Goal: Task Accomplishment & Management: Use online tool/utility

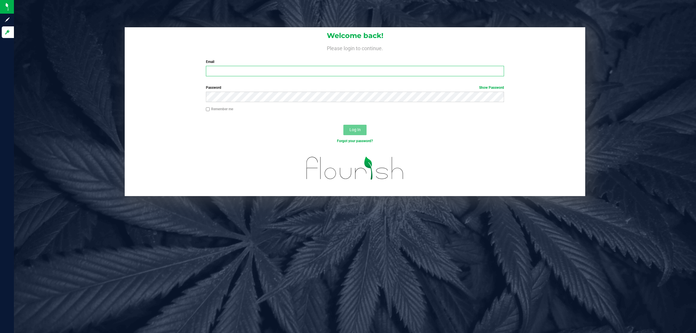
click at [339, 70] on input "Email" at bounding box center [355, 71] width 299 height 10
type input "[EMAIL_ADDRESS][DOMAIN_NAME]"
click at [344, 125] on button "Log In" at bounding box center [355, 130] width 23 height 10
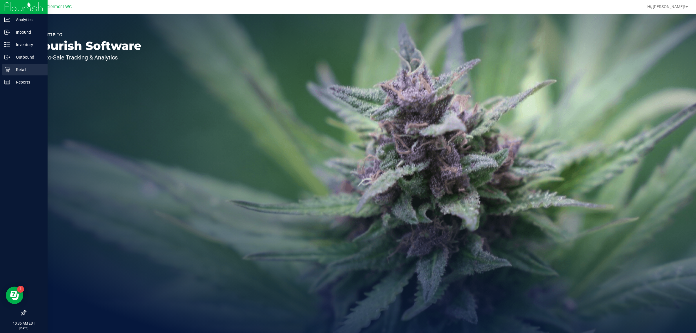
click at [10, 67] on p "Retail" at bounding box center [27, 69] width 35 height 7
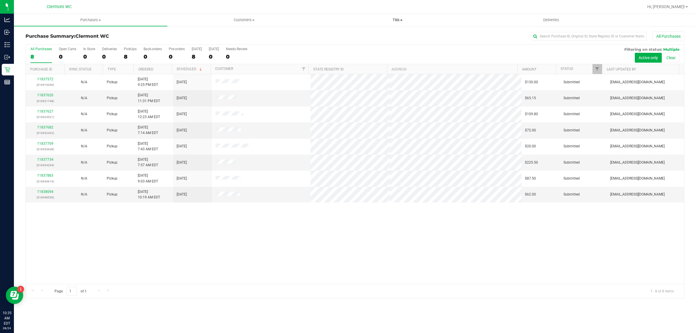
click at [392, 20] on span "Tills" at bounding box center [397, 19] width 153 height 5
click at [386, 32] on li "Manage tills" at bounding box center [397, 35] width 153 height 7
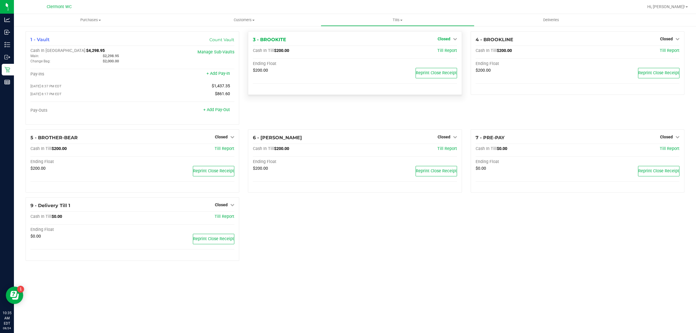
click at [446, 40] on span "Closed" at bounding box center [444, 39] width 13 height 5
click at [444, 50] on link "Open Till" at bounding box center [443, 51] width 15 height 5
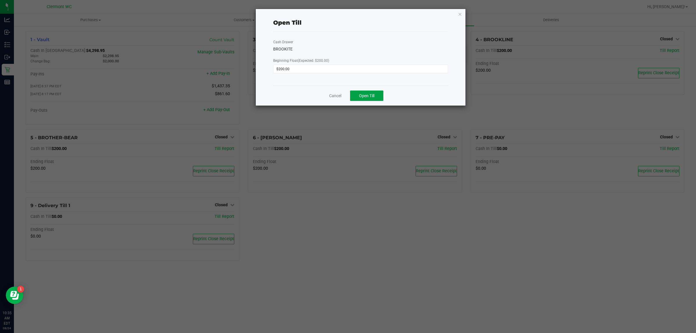
click at [366, 98] on span "Open Till" at bounding box center [366, 95] width 15 height 5
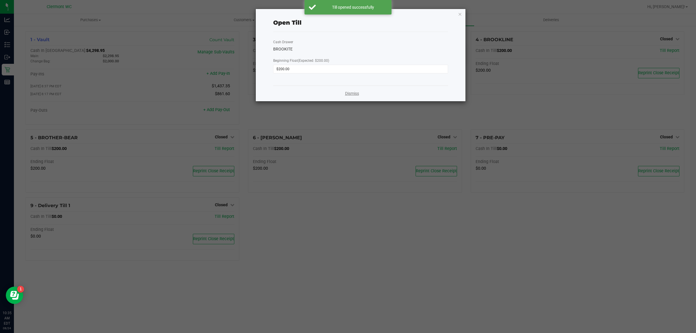
click at [359, 96] on link "Dismiss" at bounding box center [352, 94] width 14 height 6
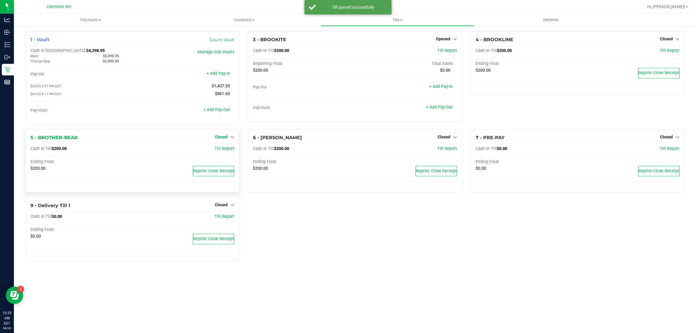
click at [223, 137] on span "Closed" at bounding box center [221, 137] width 13 height 5
click at [219, 151] on link "Open Till" at bounding box center [221, 149] width 15 height 5
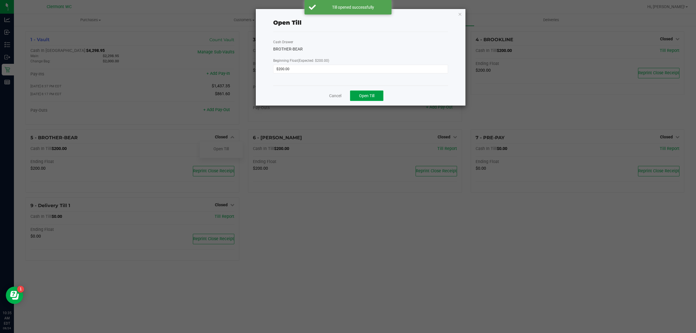
click at [370, 94] on span "Open Till" at bounding box center [366, 95] width 15 height 5
drag, startPoint x: 348, startPoint y: 95, endPoint x: 398, endPoint y: 96, distance: 50.2
click at [349, 95] on link "Dismiss" at bounding box center [352, 94] width 14 height 6
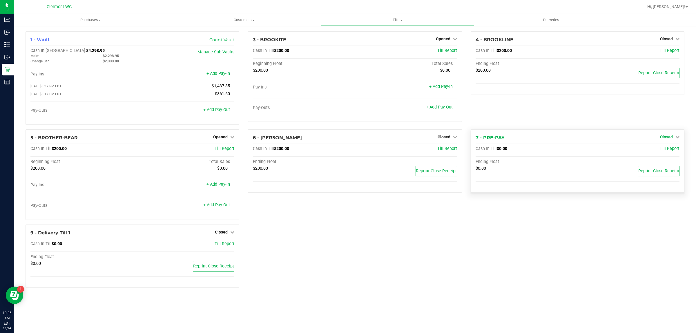
click at [673, 137] on span "Closed" at bounding box center [666, 137] width 13 height 5
click at [669, 151] on link "Open Till" at bounding box center [666, 149] width 15 height 5
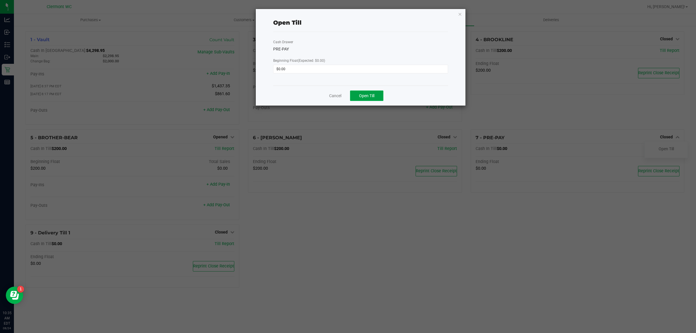
click at [367, 93] on button "Open Till" at bounding box center [366, 96] width 33 height 10
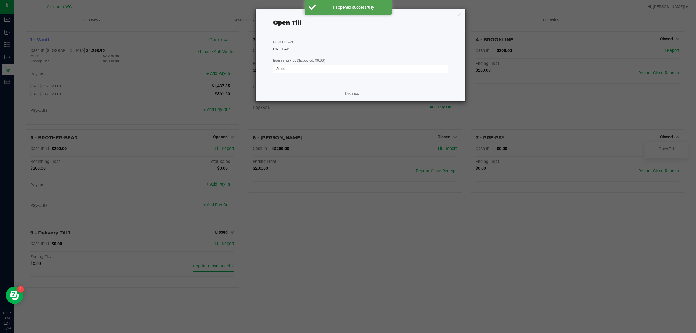
click at [353, 93] on link "Dismiss" at bounding box center [352, 94] width 14 height 6
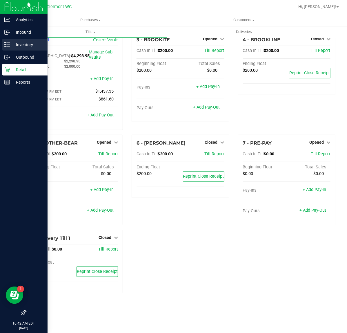
click at [10, 46] on p "Inventory" at bounding box center [27, 44] width 35 height 7
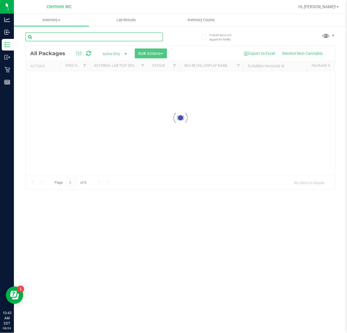
click at [61, 37] on div "Inventory All packages All inventory Waste log Create inventory Lab Results Inv…" at bounding box center [180, 173] width 333 height 319
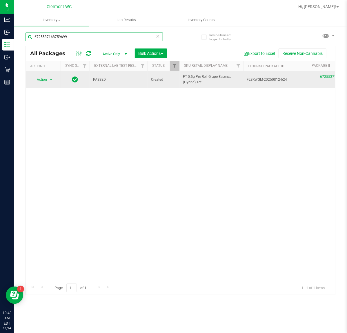
type input "6725537168759699"
click at [49, 79] on span "select" at bounding box center [51, 79] width 5 height 5
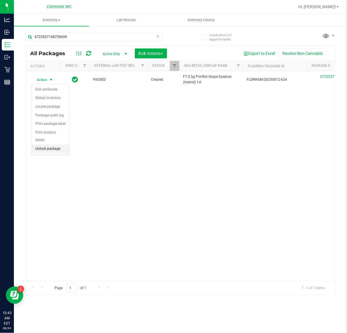
click at [57, 144] on li "Unlock package" at bounding box center [50, 148] width 37 height 9
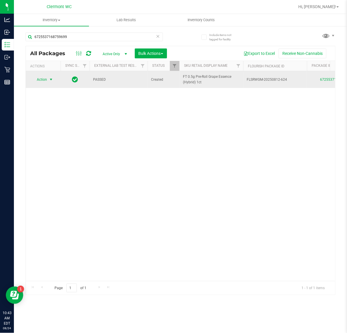
click at [37, 80] on span "Action" at bounding box center [40, 79] width 16 height 8
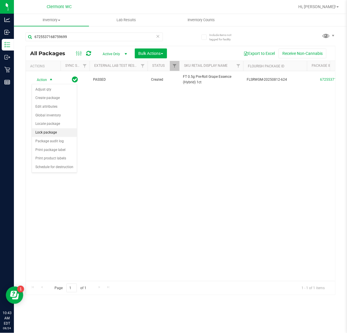
click at [50, 133] on li "Lock package" at bounding box center [54, 132] width 45 height 9
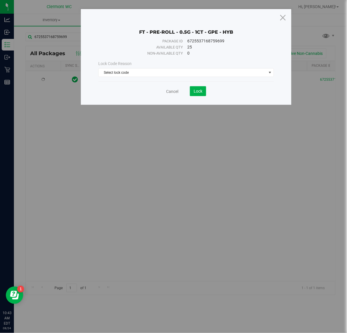
click at [142, 64] on div "Lock Code Reason" at bounding box center [186, 64] width 176 height 6
click at [141, 68] on span "Select lock code" at bounding box center [186, 72] width 176 height 9
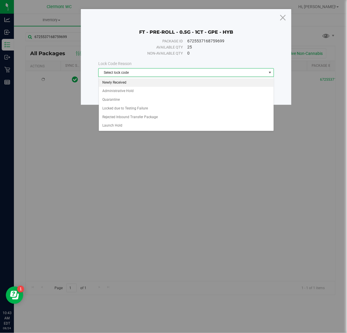
click at [137, 85] on li "Newly Received" at bounding box center [186, 82] width 175 height 9
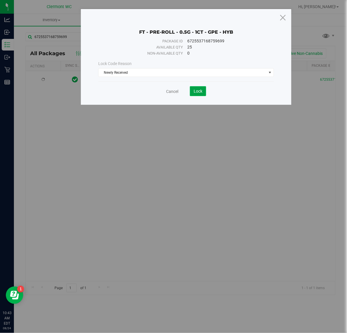
click at [192, 91] on button "Lock" at bounding box center [198, 91] width 16 height 10
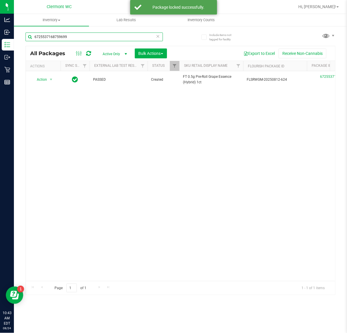
drag, startPoint x: 99, startPoint y: 38, endPoint x: -1, endPoint y: 54, distance: 100.8
click at [0, 54] on html "Analytics Inbound Inventory Outbound Retail Reports 10:43 AM EDT [DATE] 08/24 […" at bounding box center [173, 166] width 347 height 333
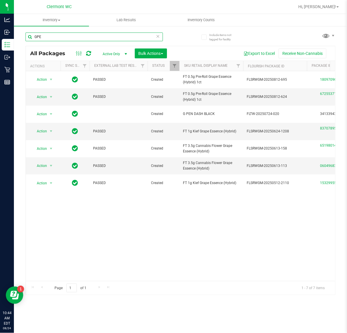
click at [90, 39] on input "GPE" at bounding box center [95, 36] width 138 height 9
type input "G"
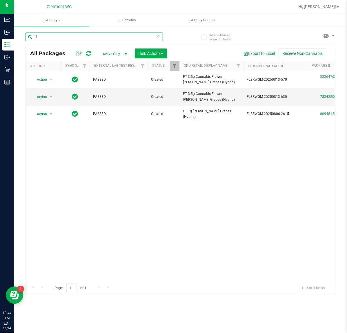
type input "t"
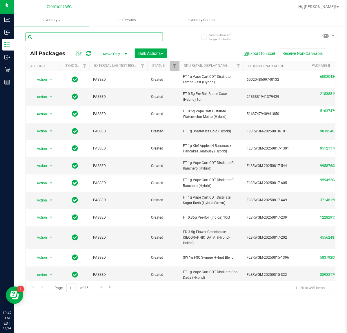
click at [84, 36] on input "text" at bounding box center [95, 36] width 138 height 9
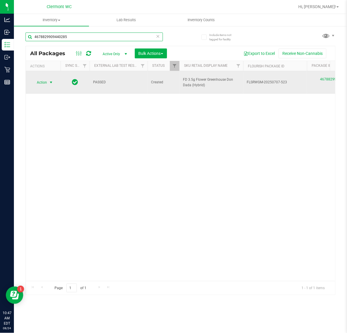
type input "4678829909440285"
click at [42, 82] on span "Action" at bounding box center [40, 82] width 16 height 8
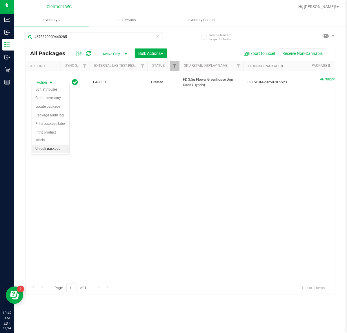
click at [66, 144] on li "Unlock package" at bounding box center [50, 148] width 37 height 9
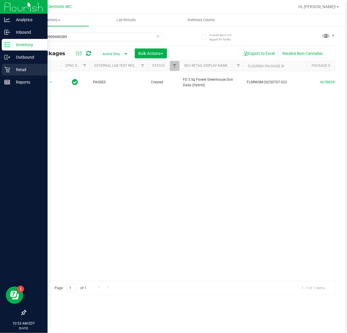
click at [2, 68] on div "Retail" at bounding box center [25, 70] width 46 height 12
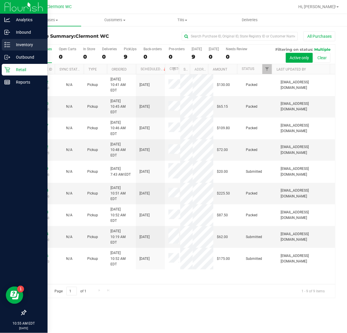
click at [12, 44] on p "Inventory" at bounding box center [27, 44] width 35 height 7
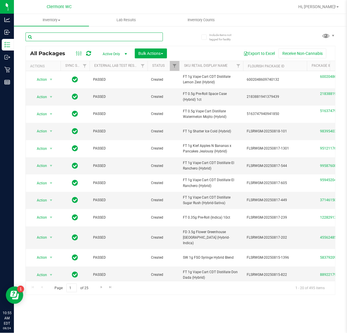
click at [95, 35] on input "text" at bounding box center [95, 36] width 138 height 9
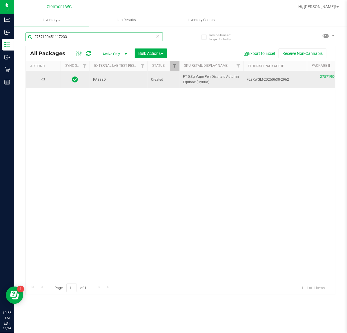
type input "2757190451117233"
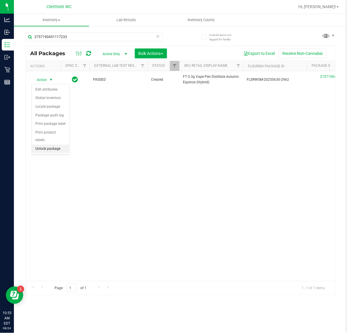
click at [63, 144] on li "Unlock package" at bounding box center [50, 148] width 37 height 9
